Goal: Task Accomplishment & Management: Use online tool/utility

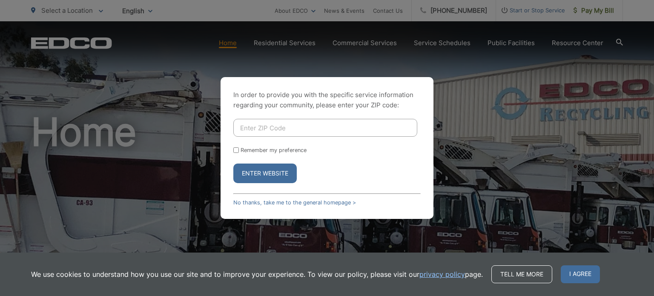
click at [273, 131] on input "Enter ZIP Code" at bounding box center [325, 128] width 184 height 18
type input "92154"
click at [233, 163] on button "Enter Website" at bounding box center [264, 173] width 63 height 20
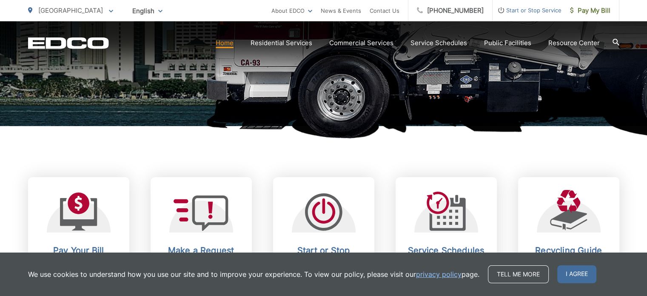
scroll to position [383, 0]
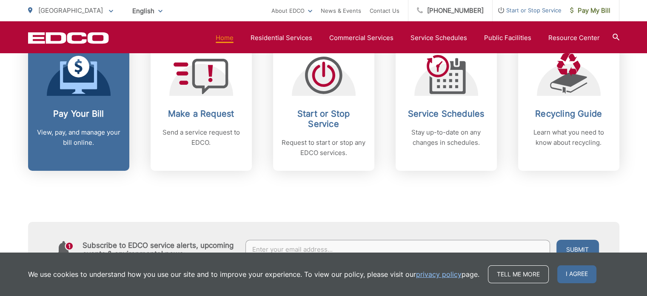
click at [90, 116] on h2 "Pay Your Bill" at bounding box center [79, 114] width 84 height 10
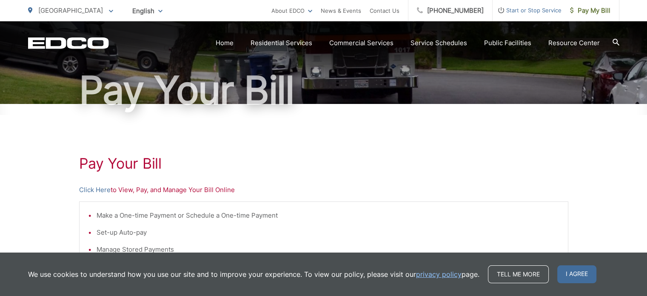
scroll to position [170, 0]
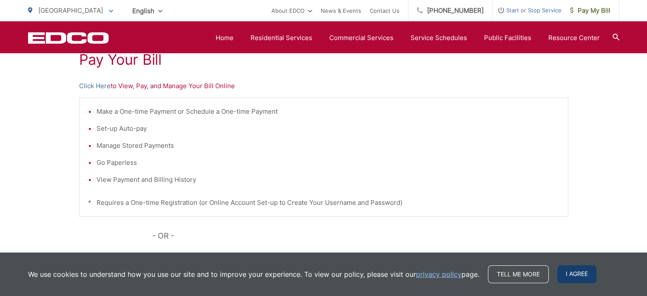
click at [564, 277] on span "I agree" at bounding box center [577, 274] width 39 height 18
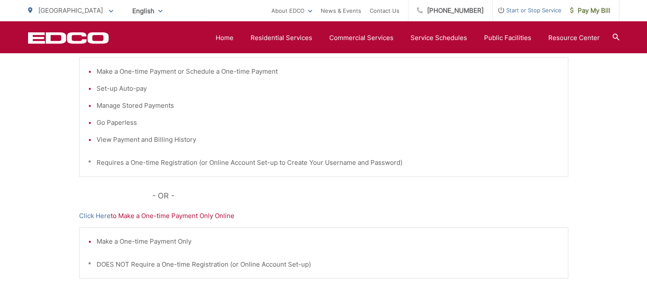
scroll to position [255, 0]
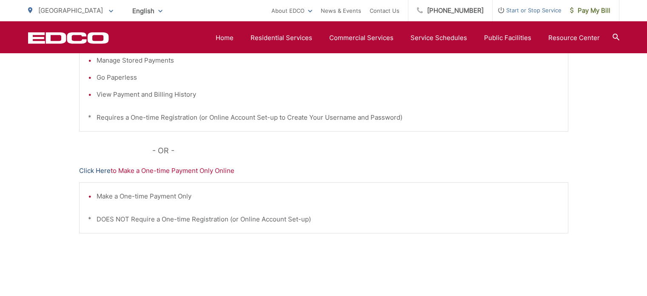
click at [87, 169] on link "Click Here" at bounding box center [94, 171] width 31 height 10
